Goal: Information Seeking & Learning: Check status

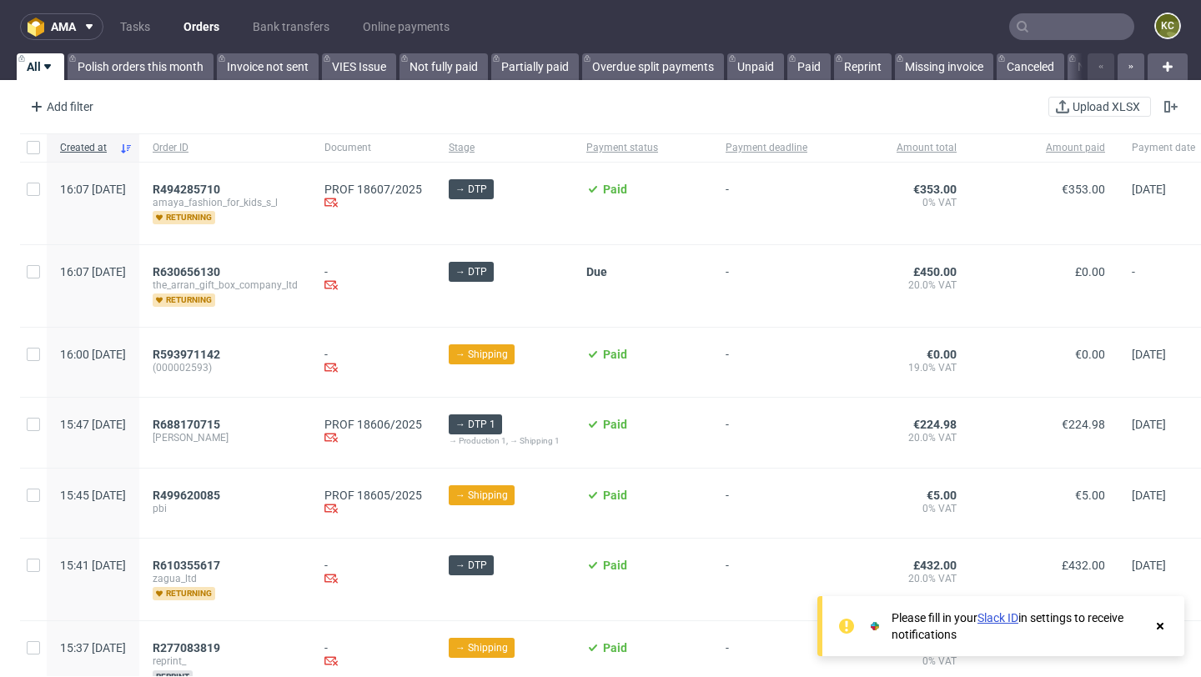
click at [1043, 25] on input "text" at bounding box center [1071, 26] width 125 height 27
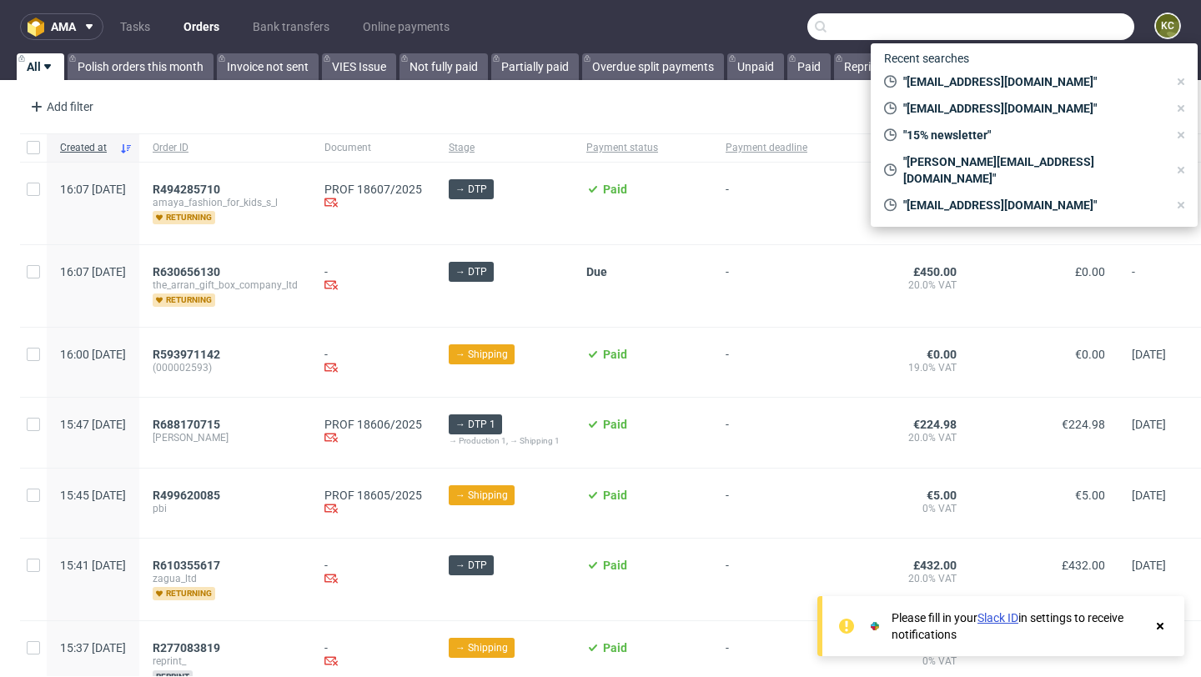
paste input "BOXSEASON2025"
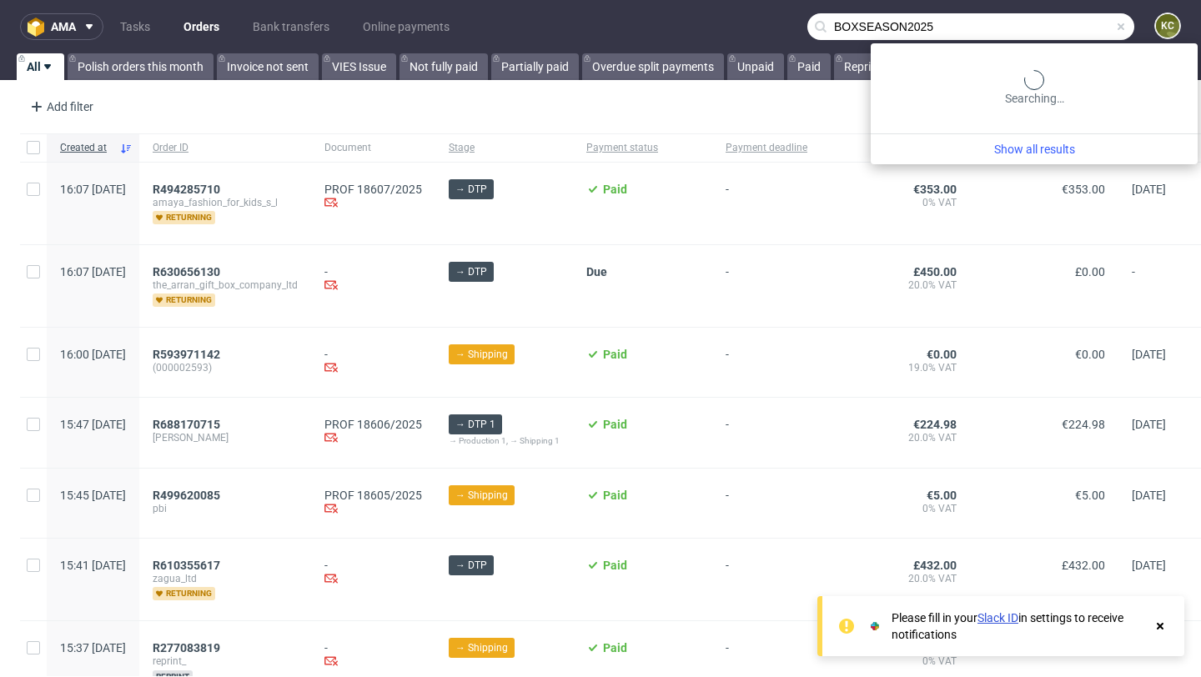
type input "BOXSEASON2025"
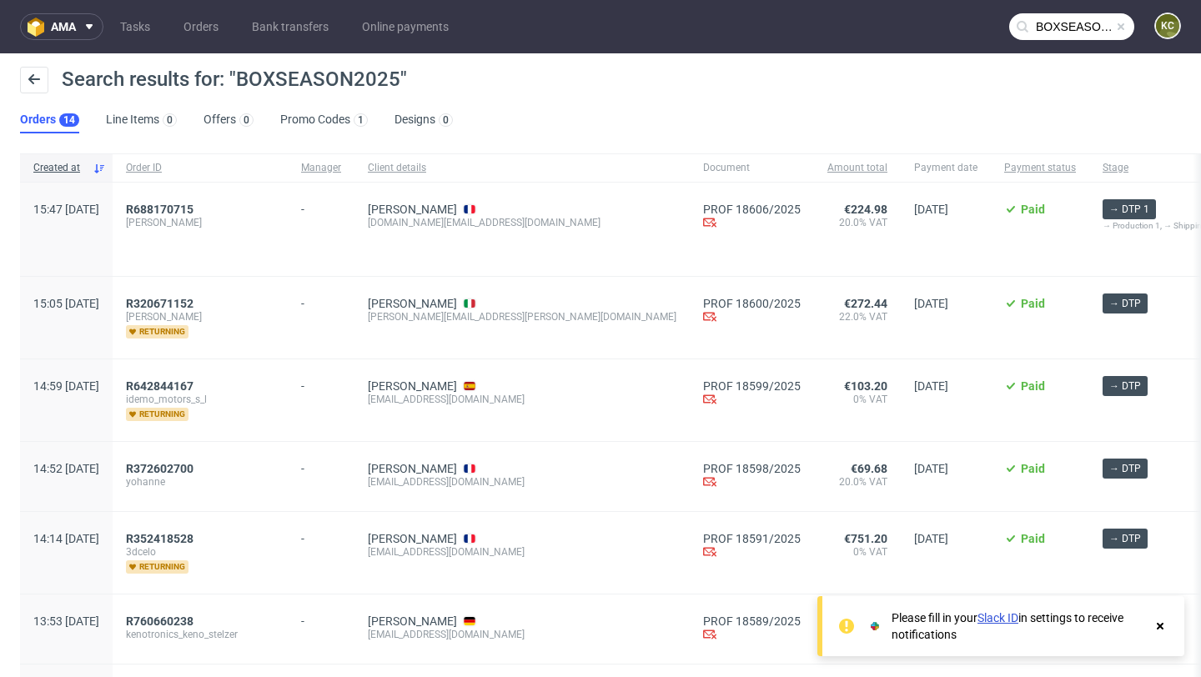
click at [1061, 31] on input "BOXSEASON2025" at bounding box center [1071, 26] width 125 height 27
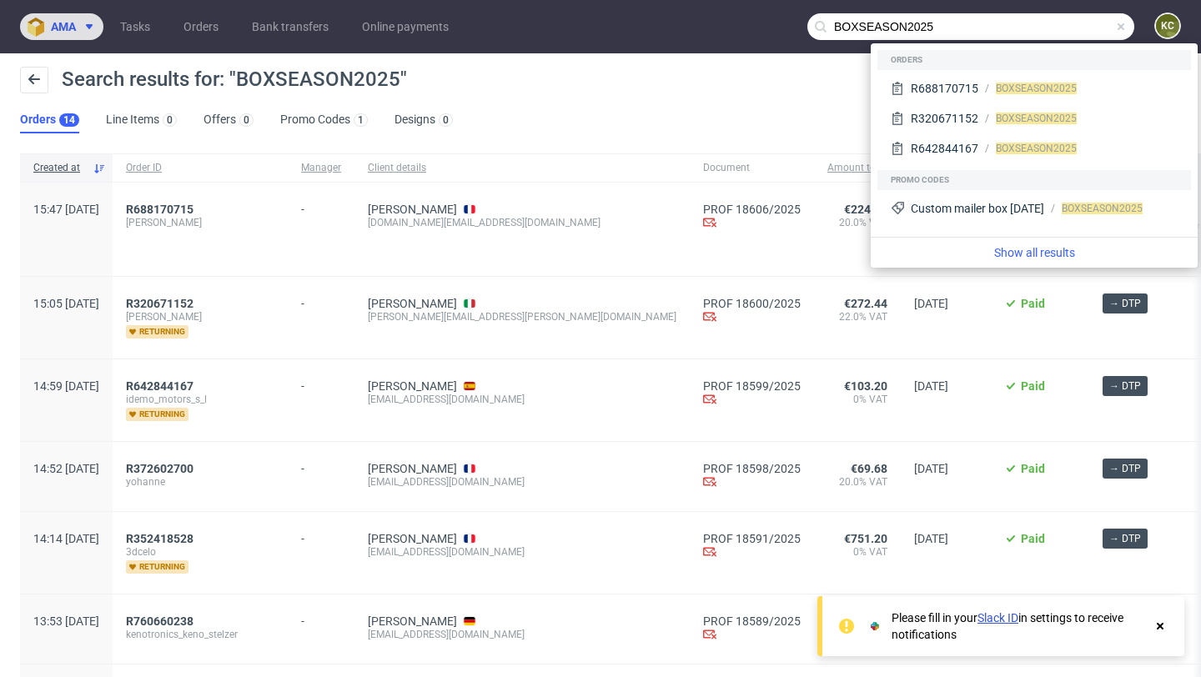
click at [51, 23] on span "ama" at bounding box center [63, 27] width 25 height 12
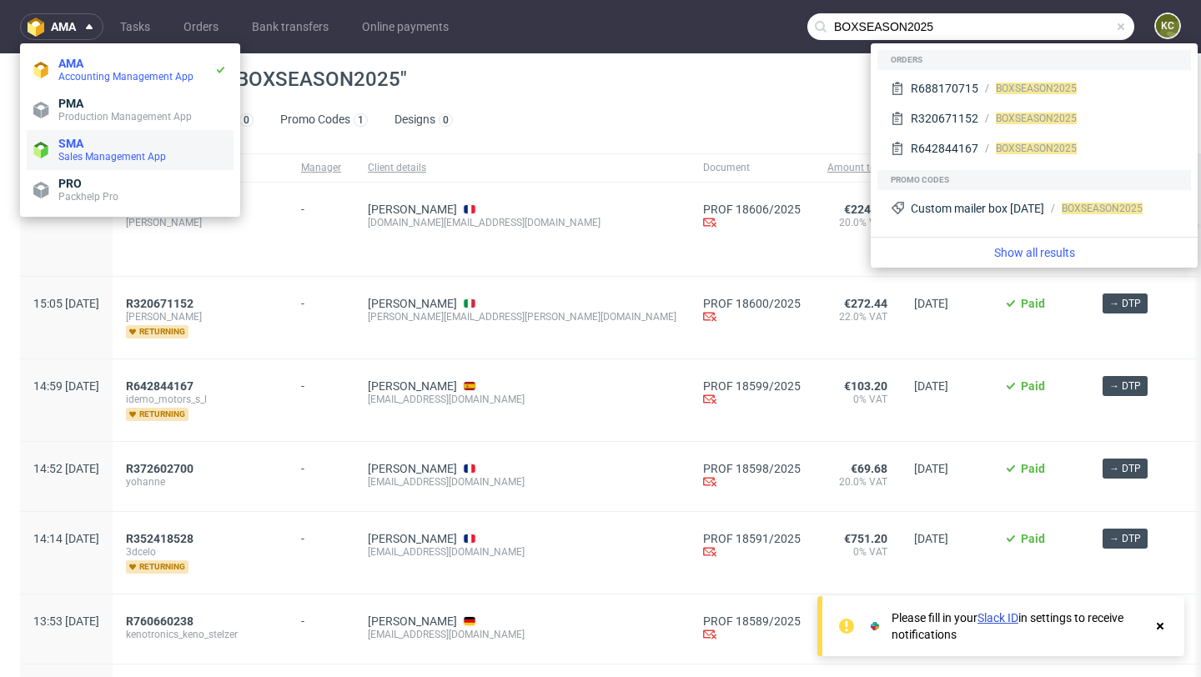
click at [95, 137] on span "SMA" at bounding box center [142, 143] width 169 height 13
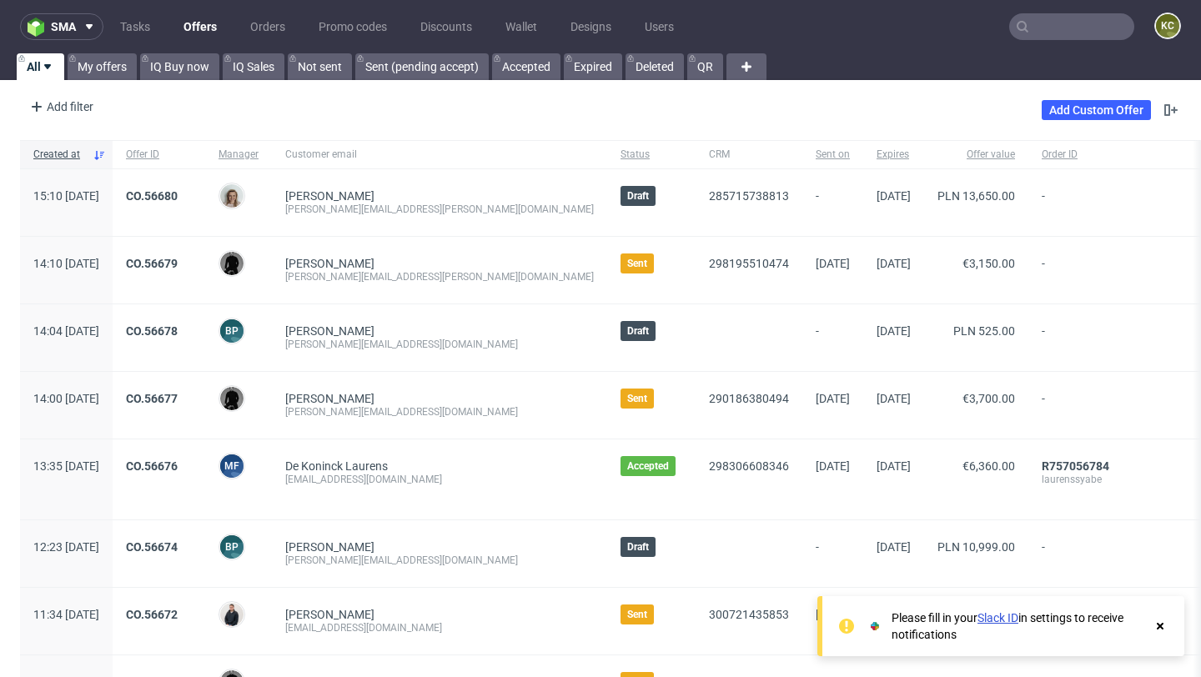
click at [1045, 34] on input "text" at bounding box center [1071, 26] width 125 height 27
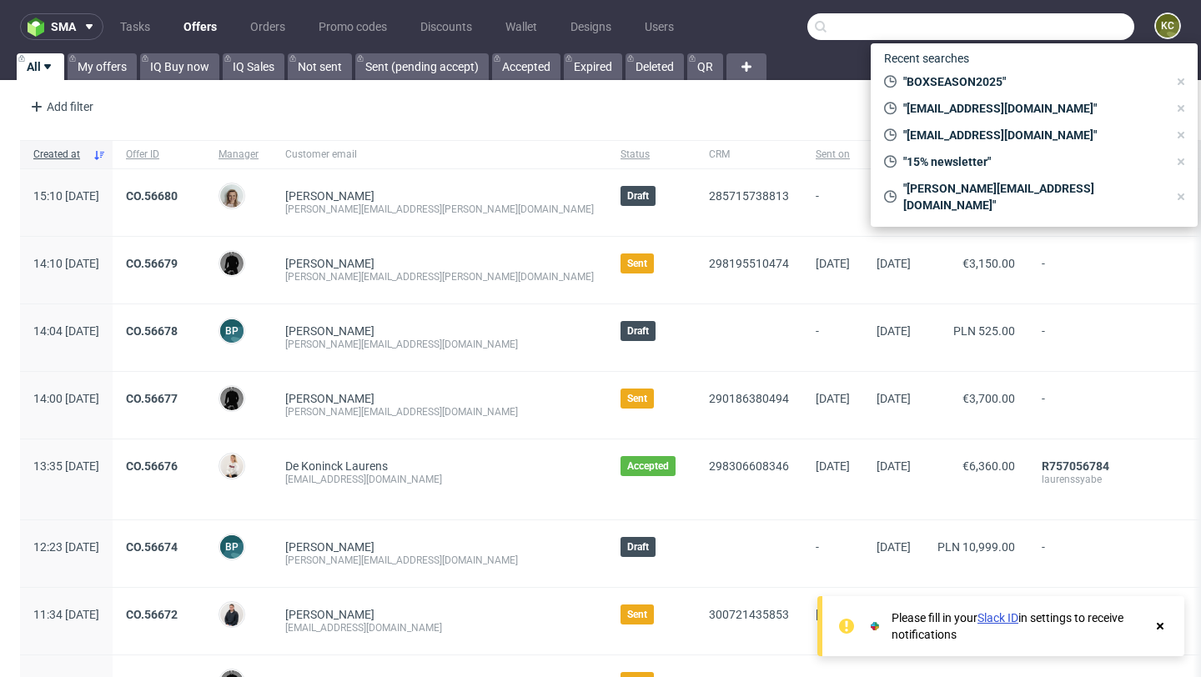
paste input "BOXSEASON2025"
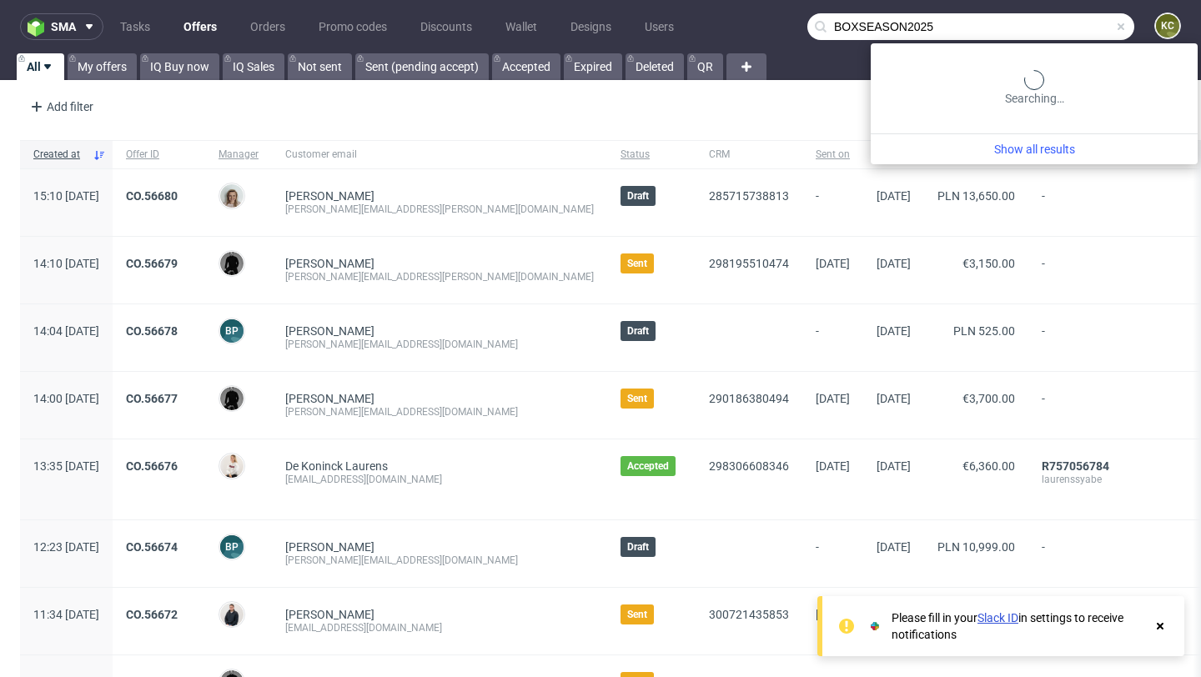
type input "BOXSEASON2025"
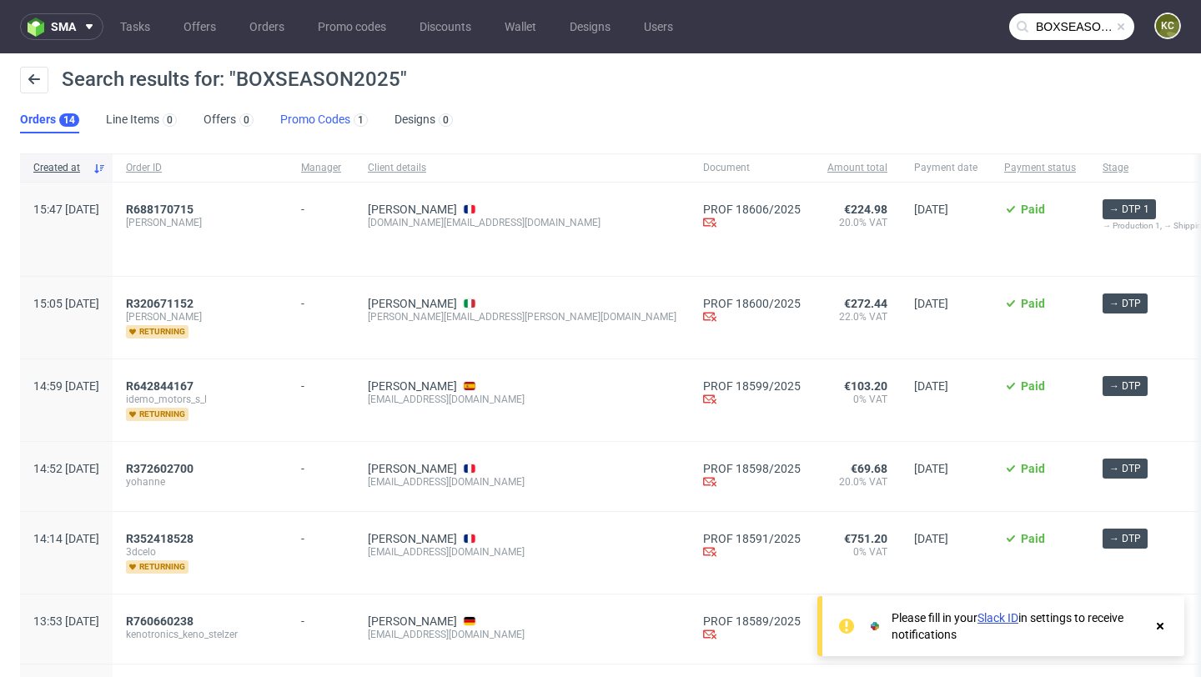
click at [318, 123] on link "Promo Codes 1" at bounding box center [324, 120] width 88 height 27
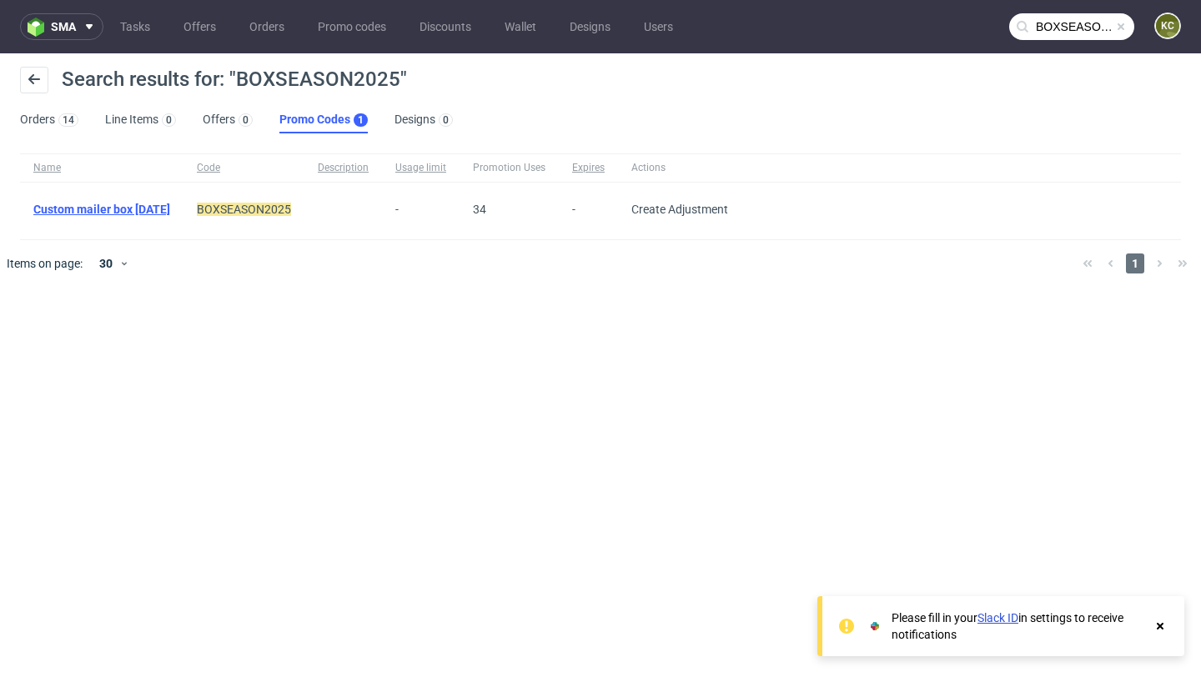
click at [170, 209] on link "Custom mailer box [DATE]" at bounding box center [101, 209] width 137 height 13
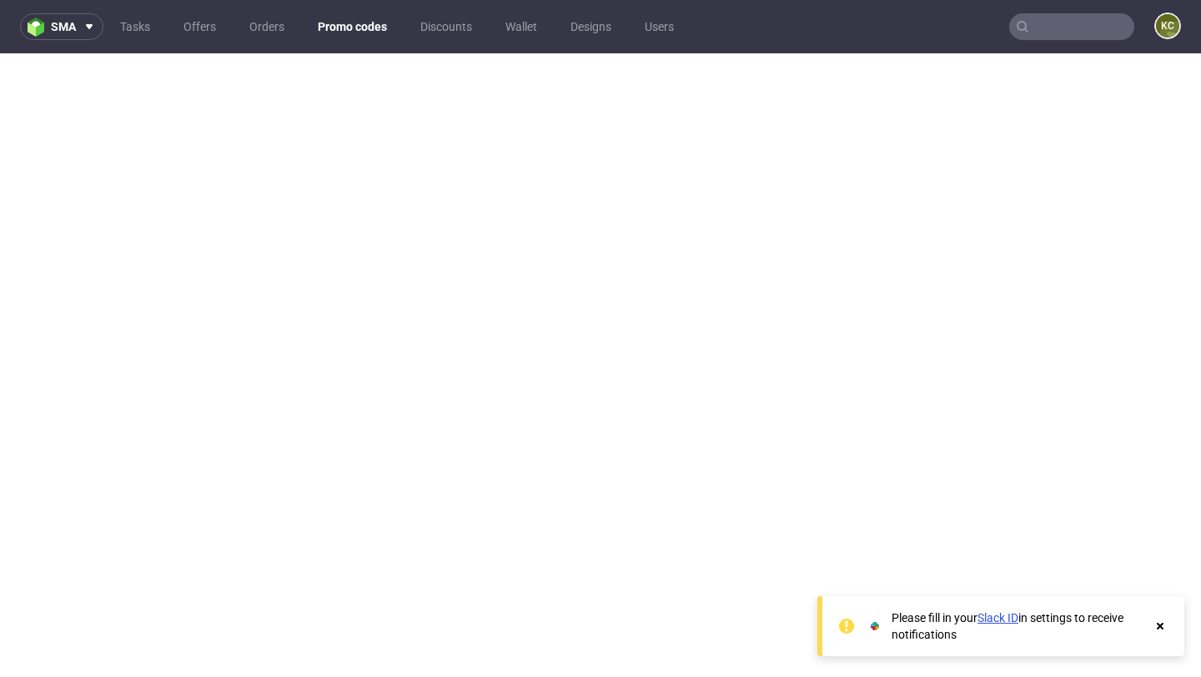
type input "BOXSEASON2025"
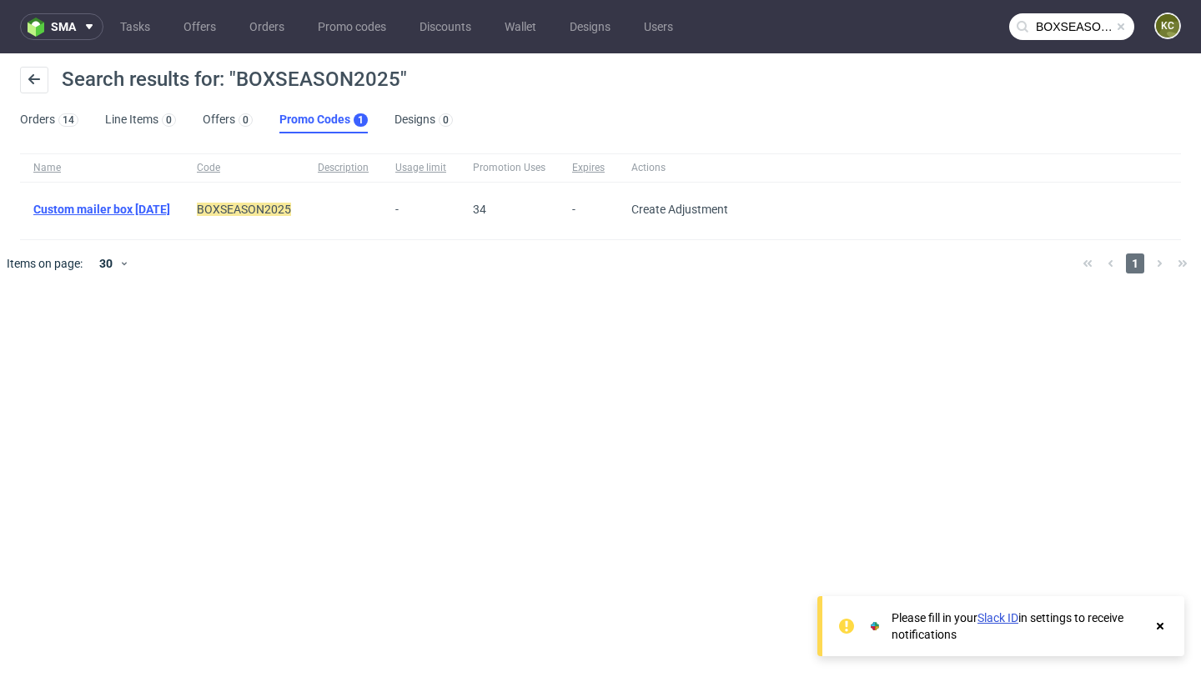
click at [170, 213] on link "Custom mailer box [DATE]" at bounding box center [101, 209] width 137 height 13
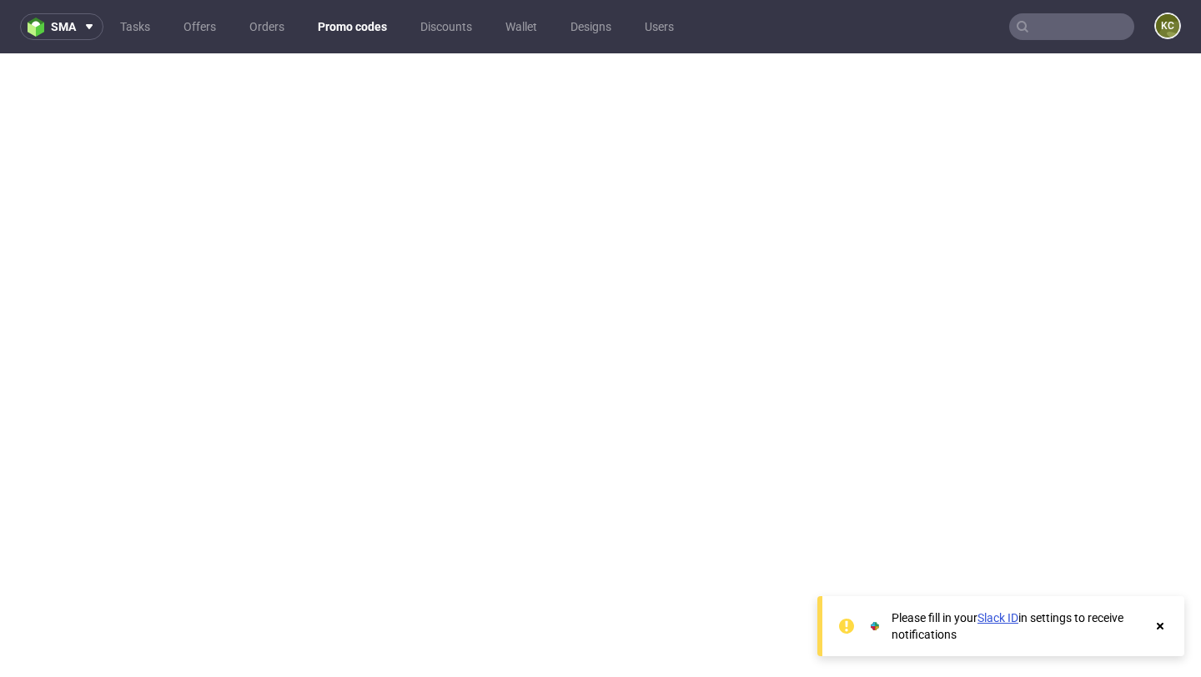
scroll to position [4, 0]
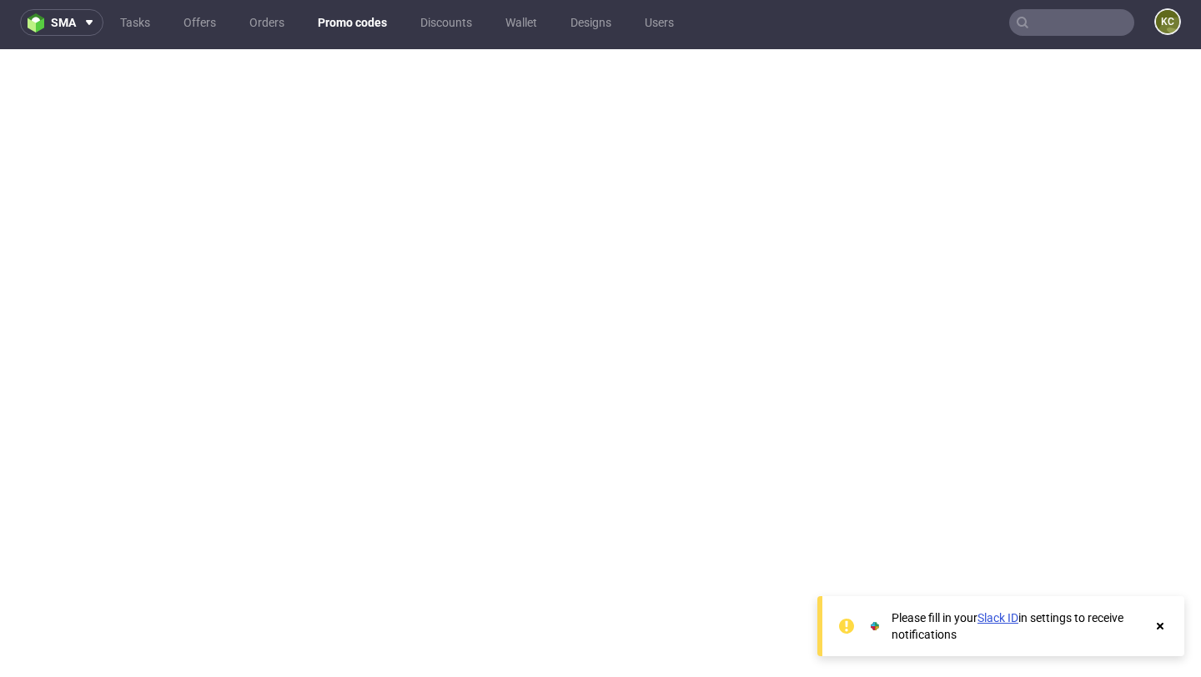
type input "BOXSEASON2025"
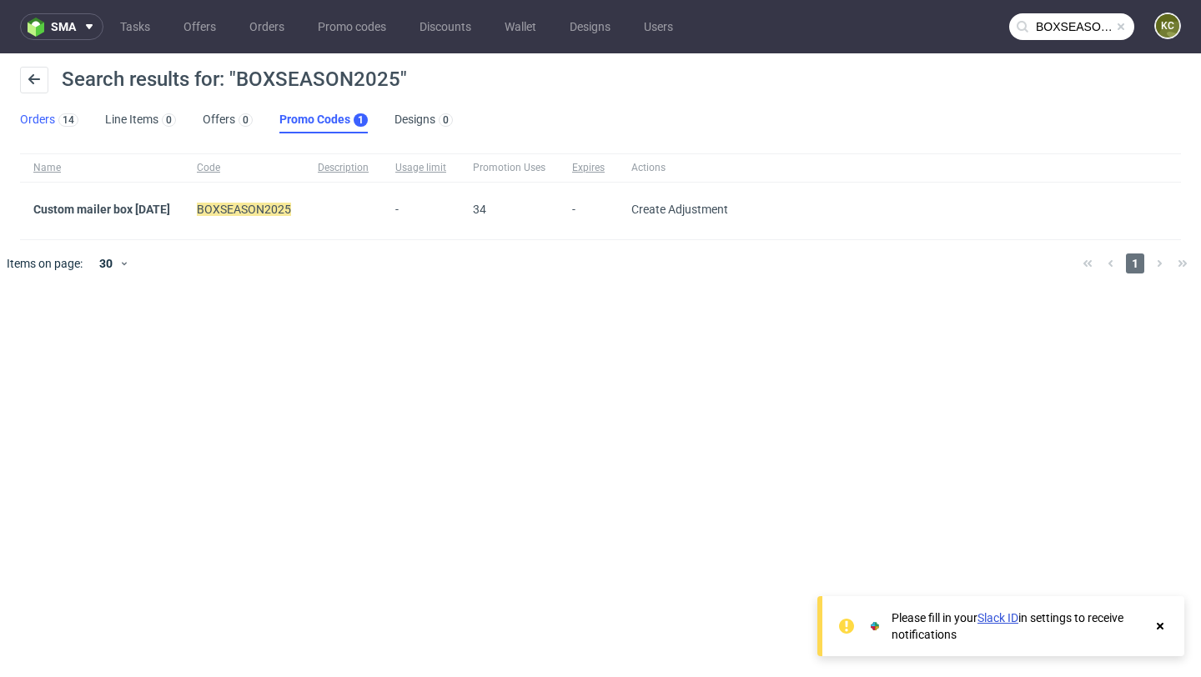
click at [38, 111] on link "Orders 14" at bounding box center [49, 120] width 58 height 27
